Goal: Information Seeking & Learning: Learn about a topic

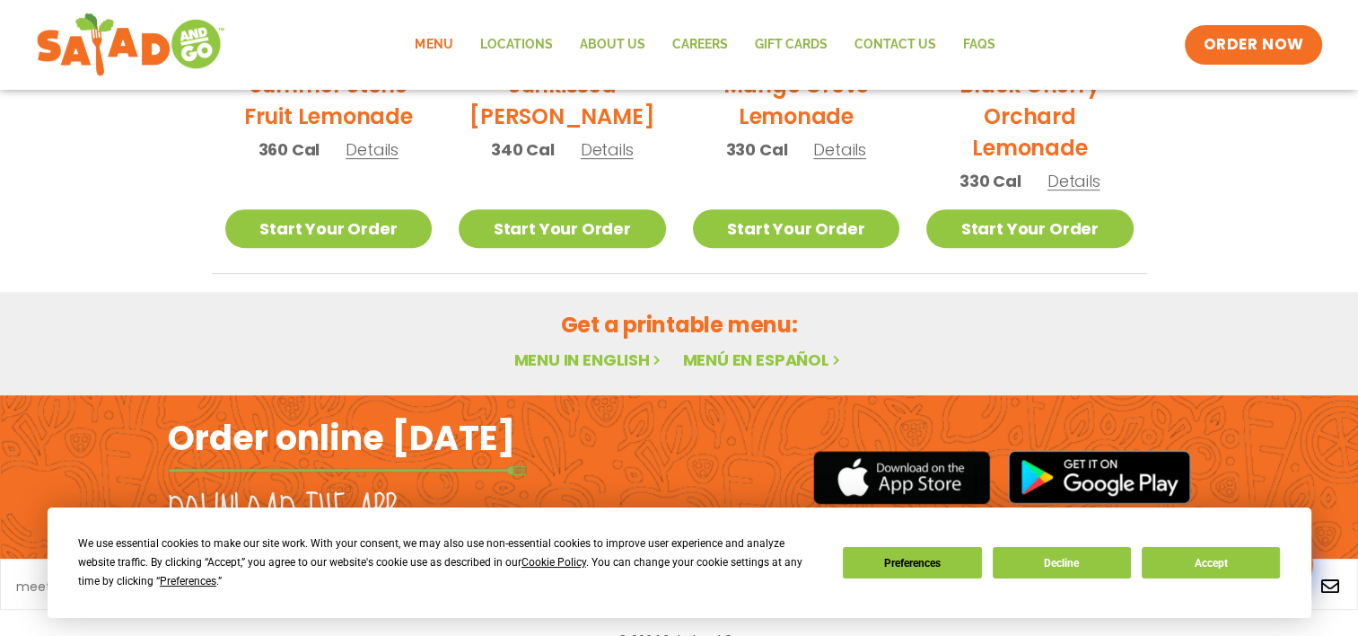
scroll to position [1143, 0]
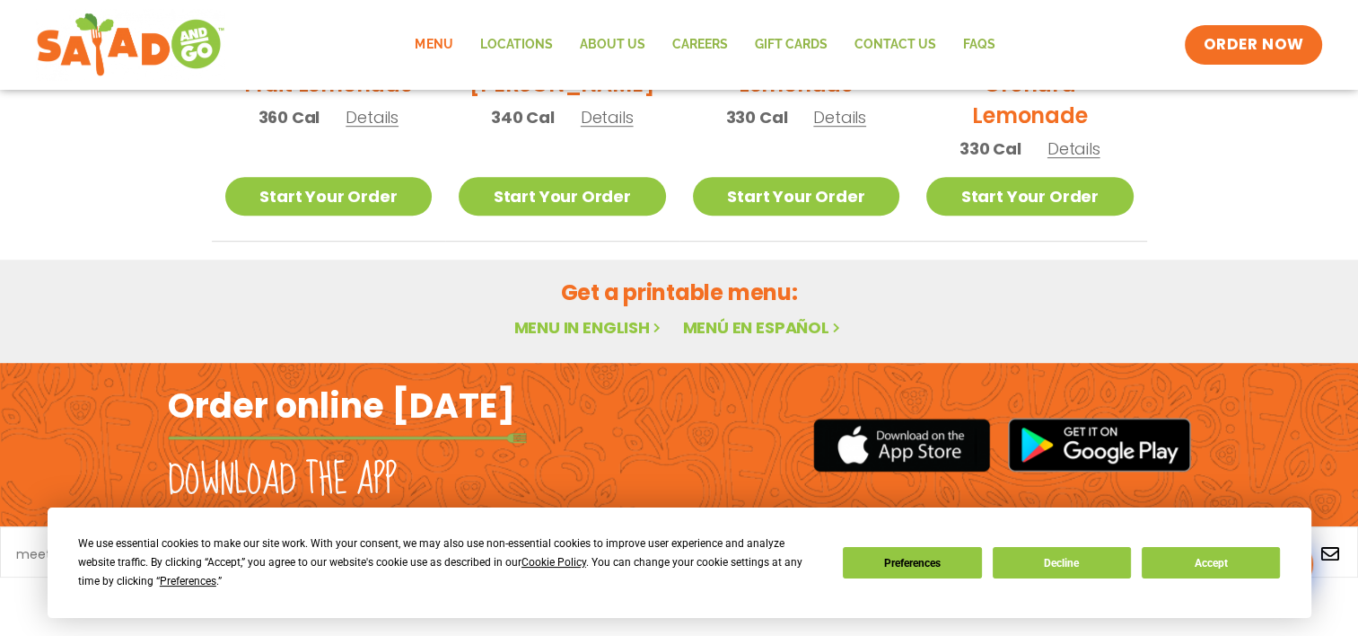
click at [600, 332] on link "Menu in English" at bounding box center [589, 327] width 151 height 22
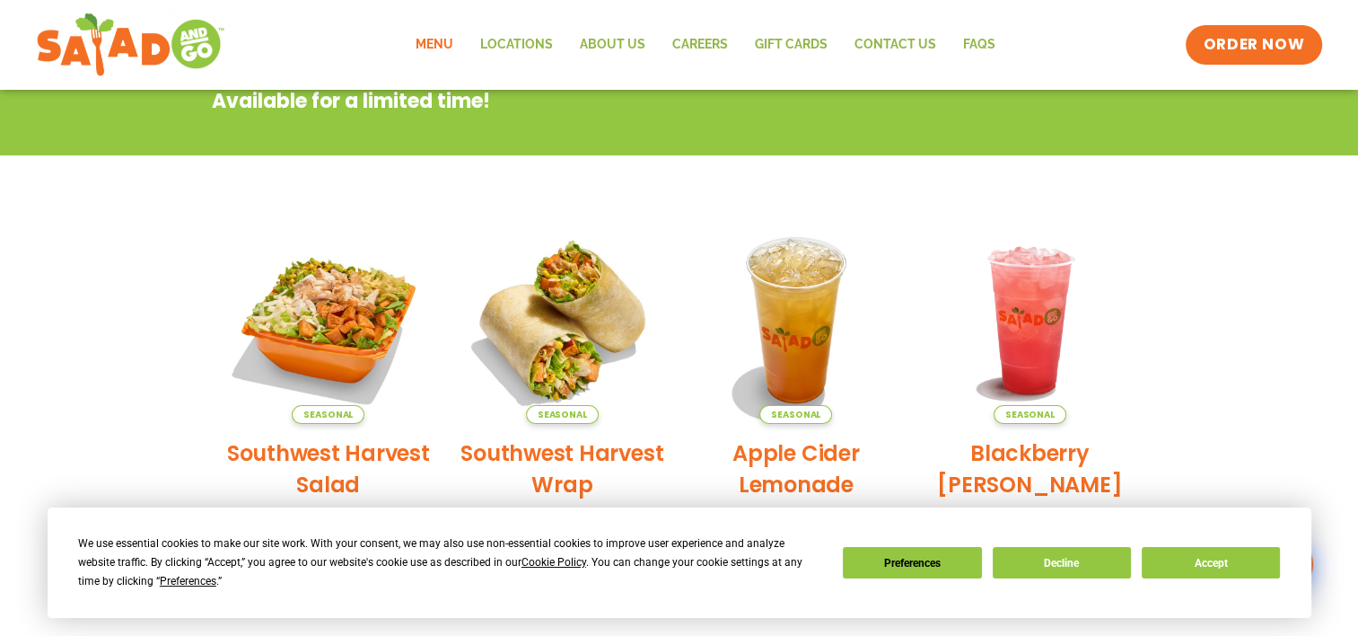
scroll to position [539, 0]
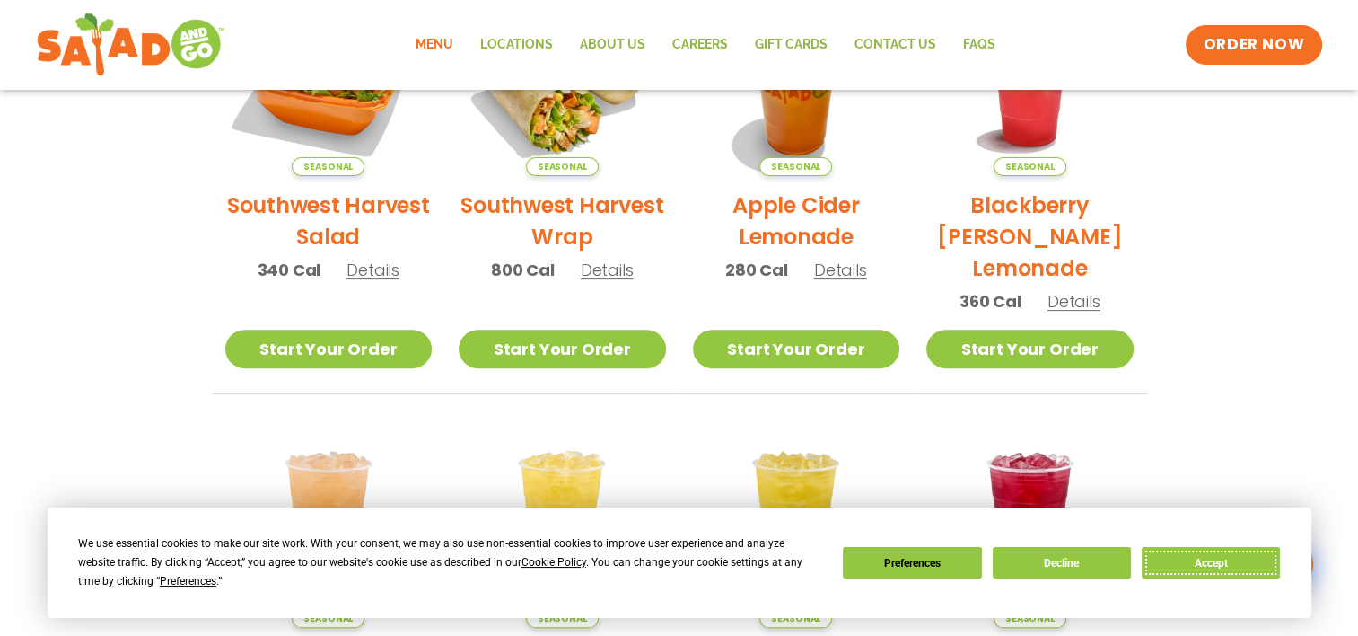
click at [1196, 558] on button "Accept" at bounding box center [1211, 562] width 138 height 31
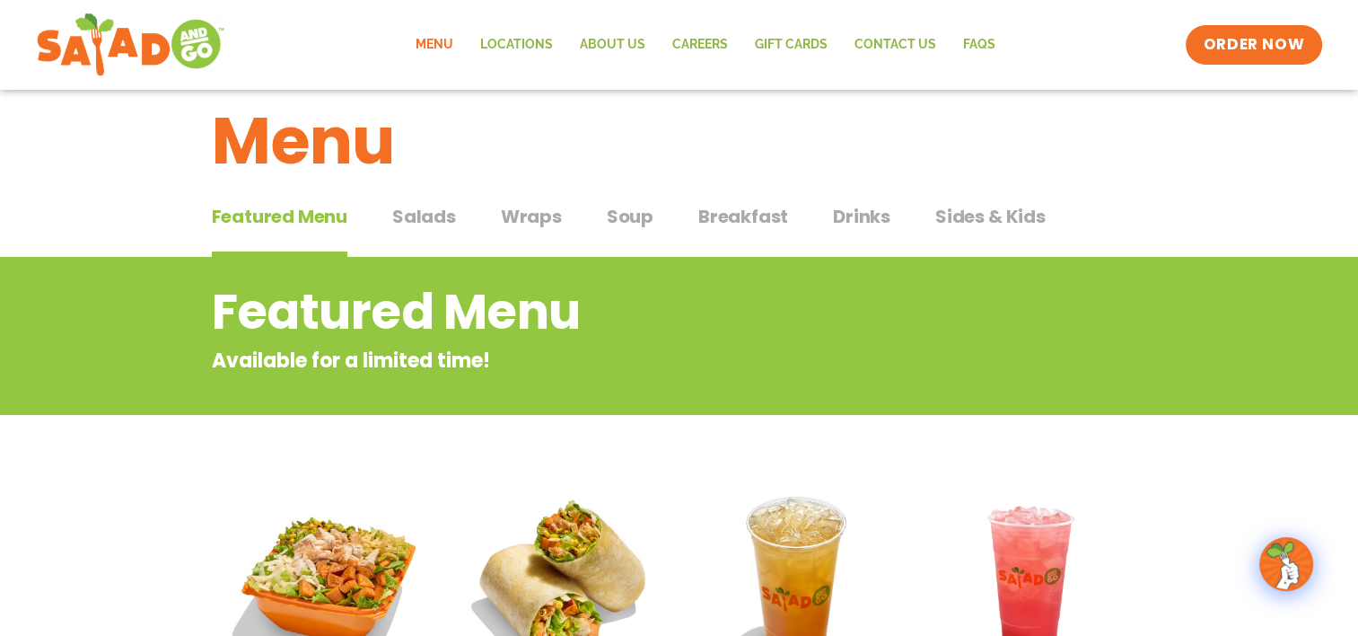
scroll to position [0, 0]
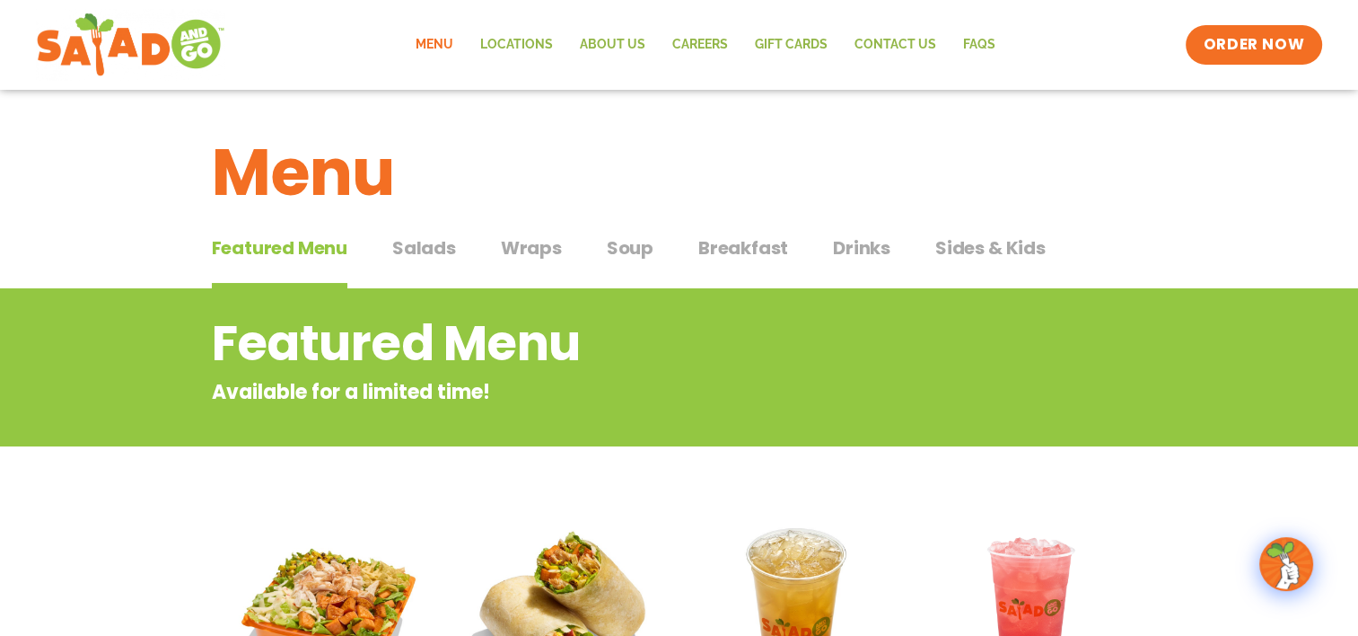
click at [428, 261] on button "Salads Salads" at bounding box center [424, 261] width 64 height 55
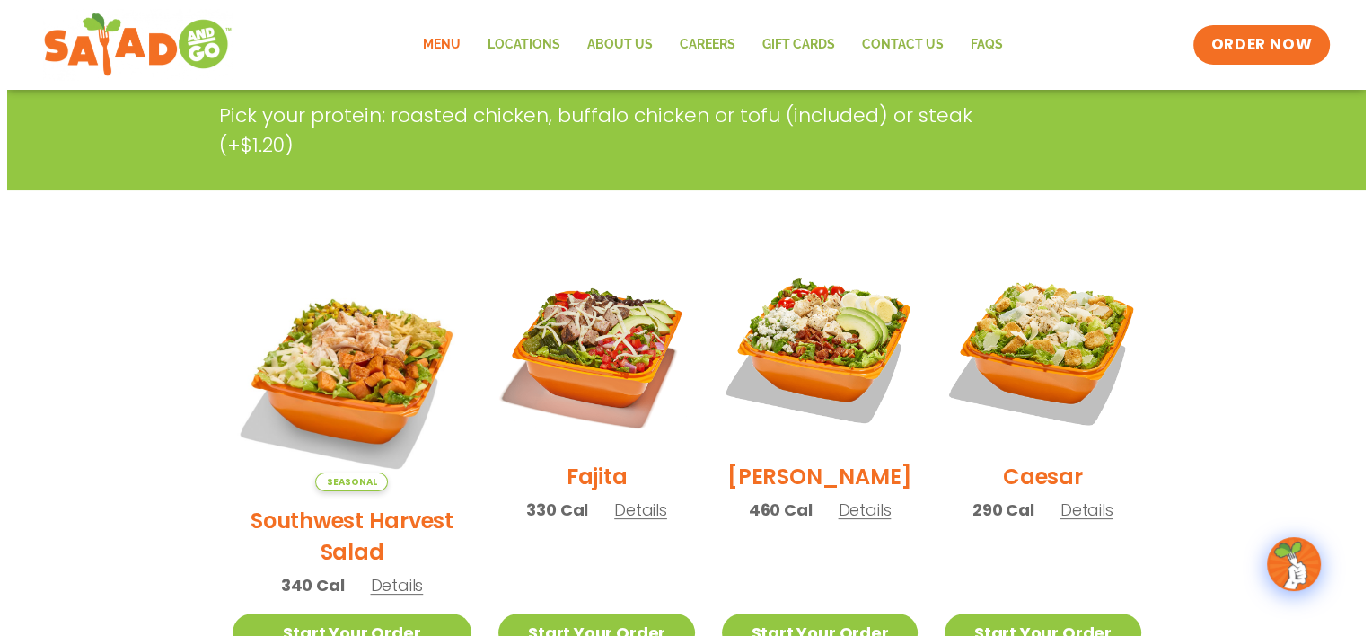
scroll to position [449, 0]
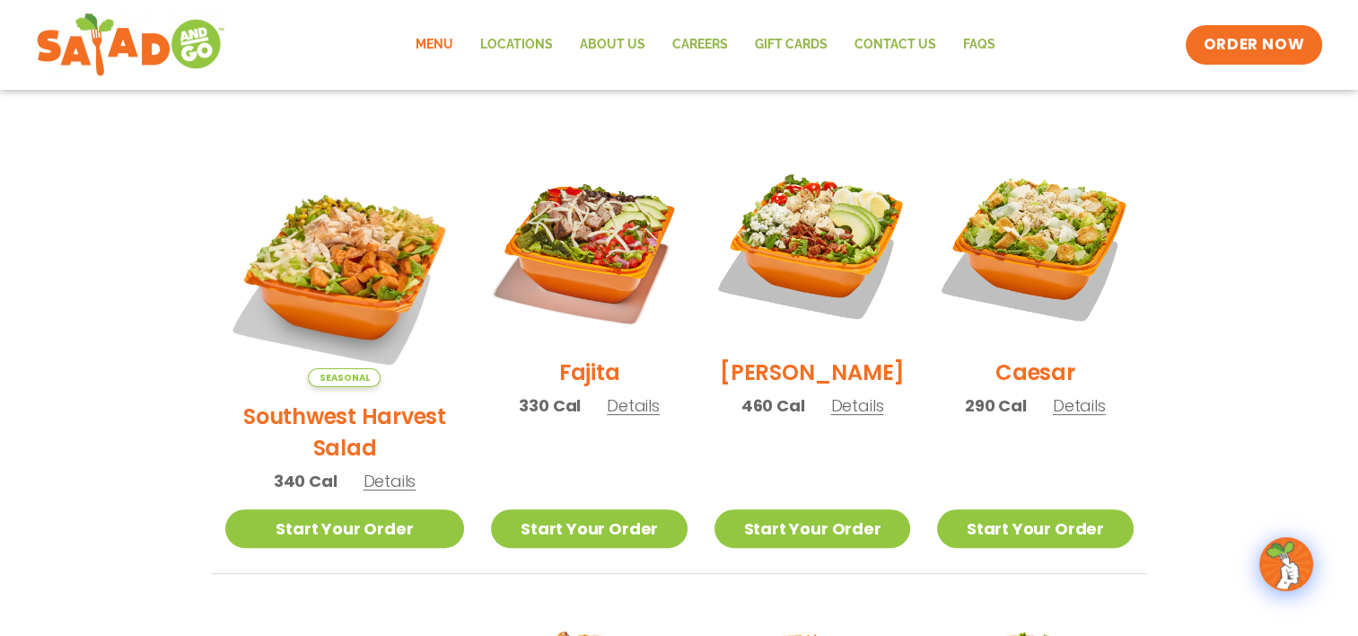
click at [375, 470] on span "Details" at bounding box center [389, 481] width 53 height 22
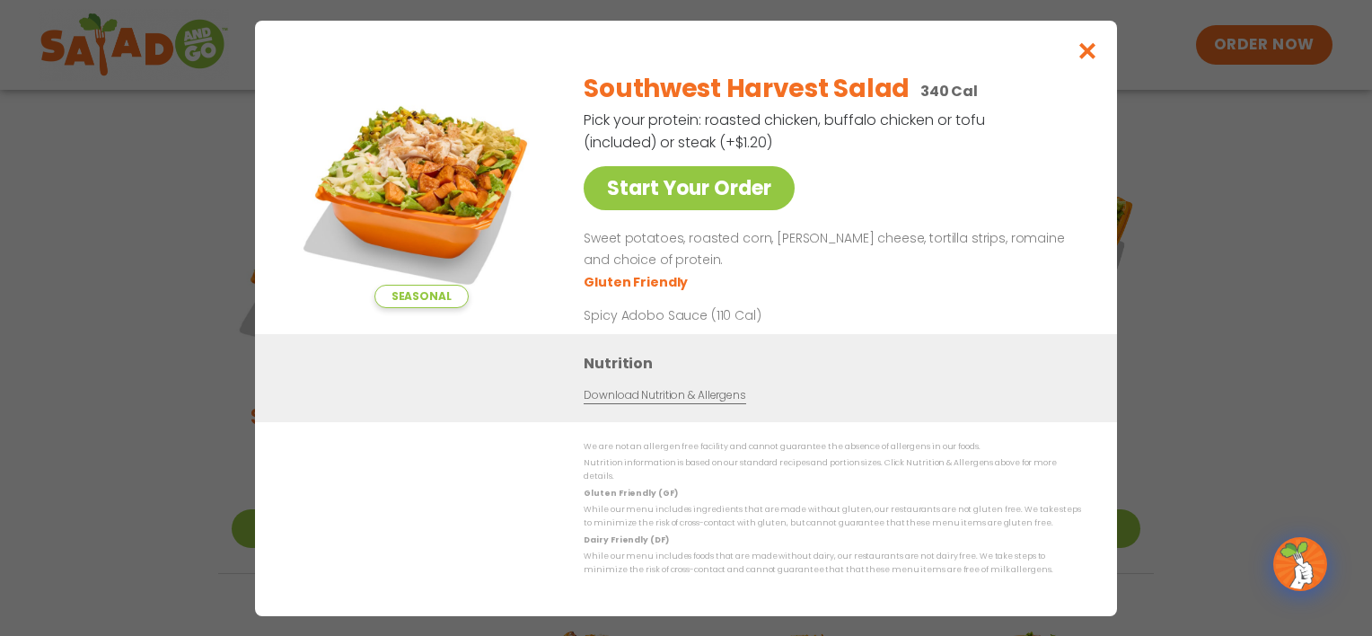
click at [623, 399] on link "Download Nutrition & Allergens" at bounding box center [665, 394] width 162 height 17
